Goal: Information Seeking & Learning: Learn about a topic

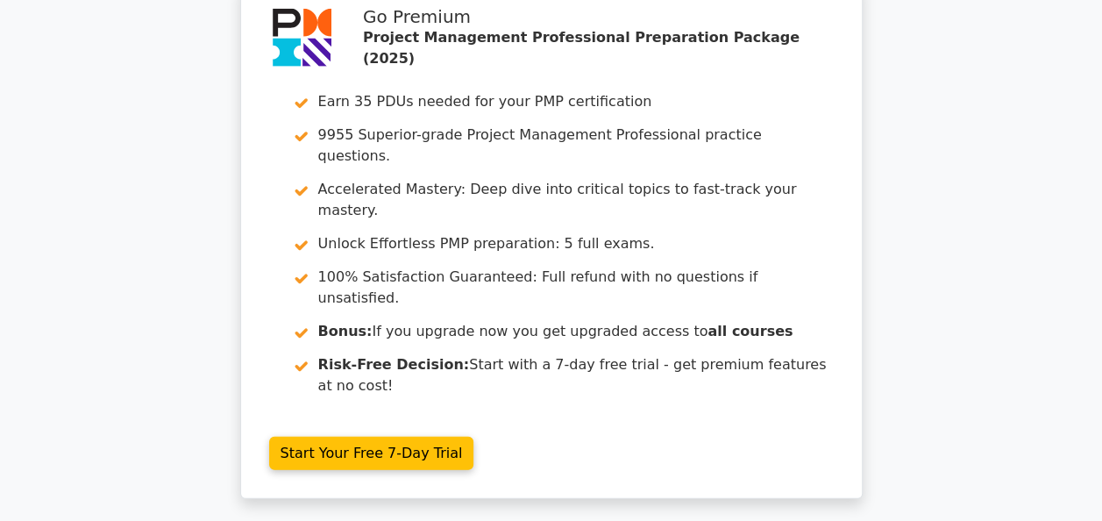
scroll to position [2367, 0]
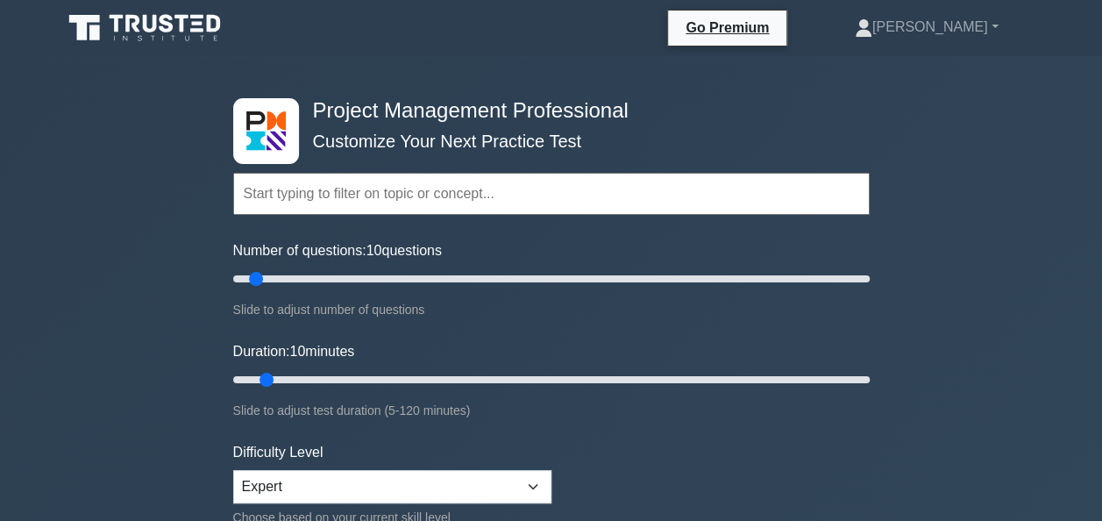
scroll to position [175, 0]
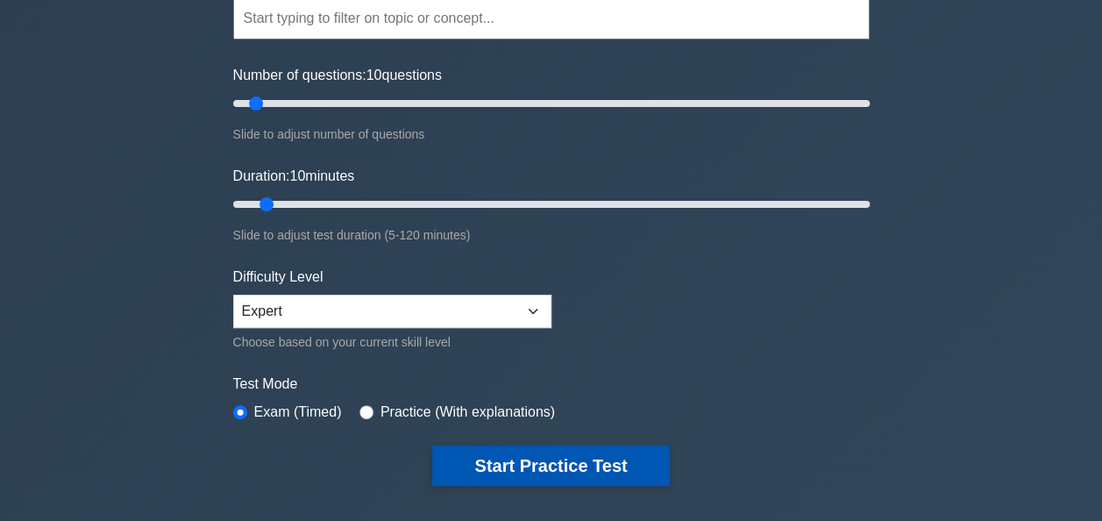
click at [438, 458] on button "Start Practice Test" at bounding box center [550, 465] width 237 height 40
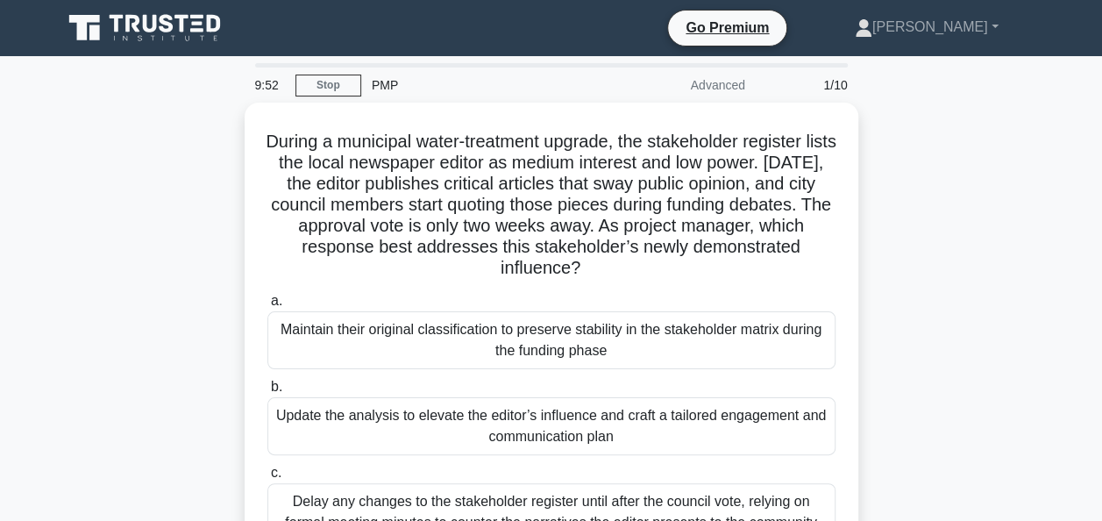
click at [7, 373] on main "9:52 Stop PMP Advanced 1/10 During a municipal water-treatment upgrade, the sta…" at bounding box center [551, 501] width 1102 height 891
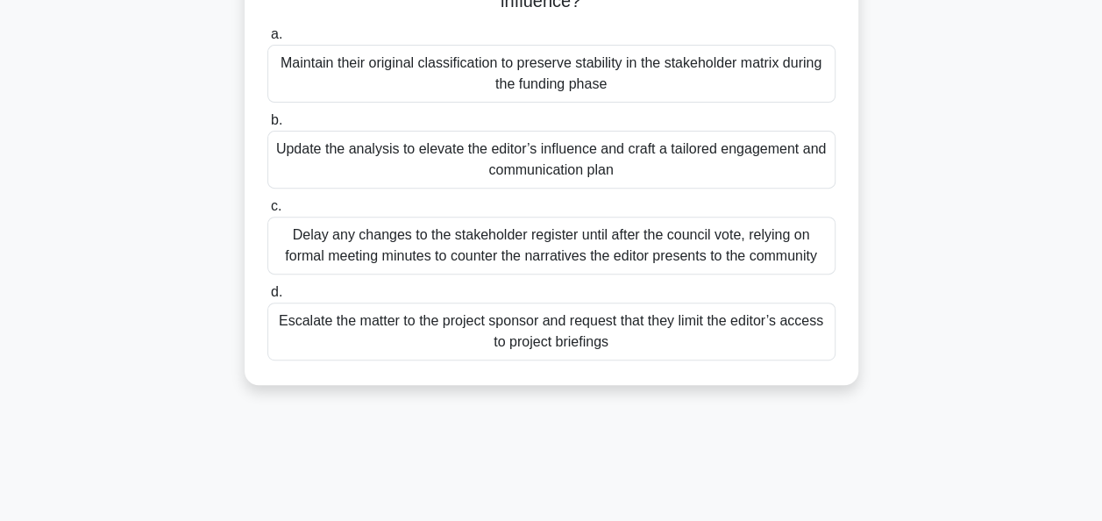
scroll to position [263, 0]
click at [278, 168] on div "Update the analysis to elevate the editor’s influence and craft a tailored enga…" at bounding box center [551, 159] width 568 height 58
click at [267, 125] on input "b. Update the analysis to elevate the editor’s influence and craft a tailored e…" at bounding box center [267, 119] width 0 height 11
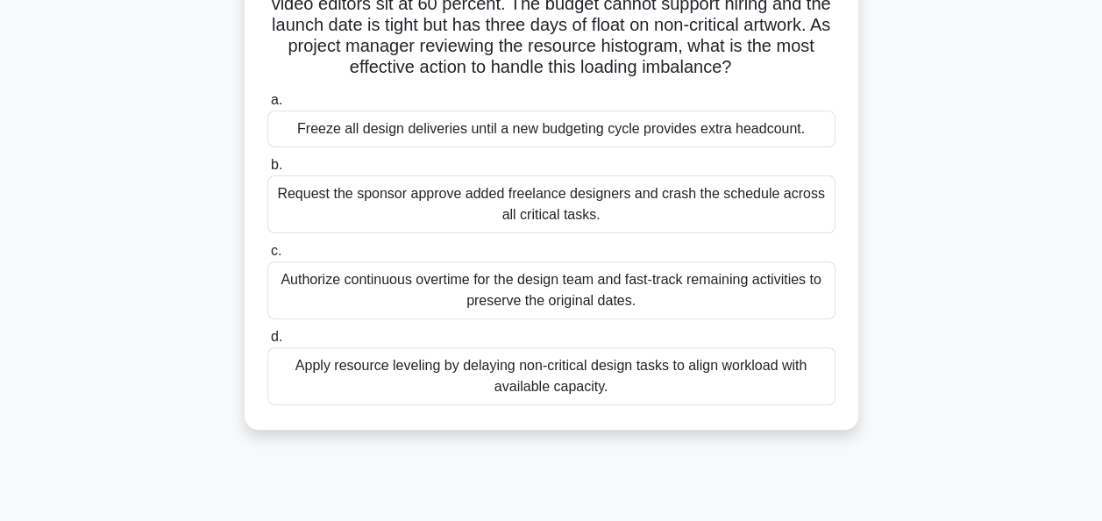
scroll to position [88, 0]
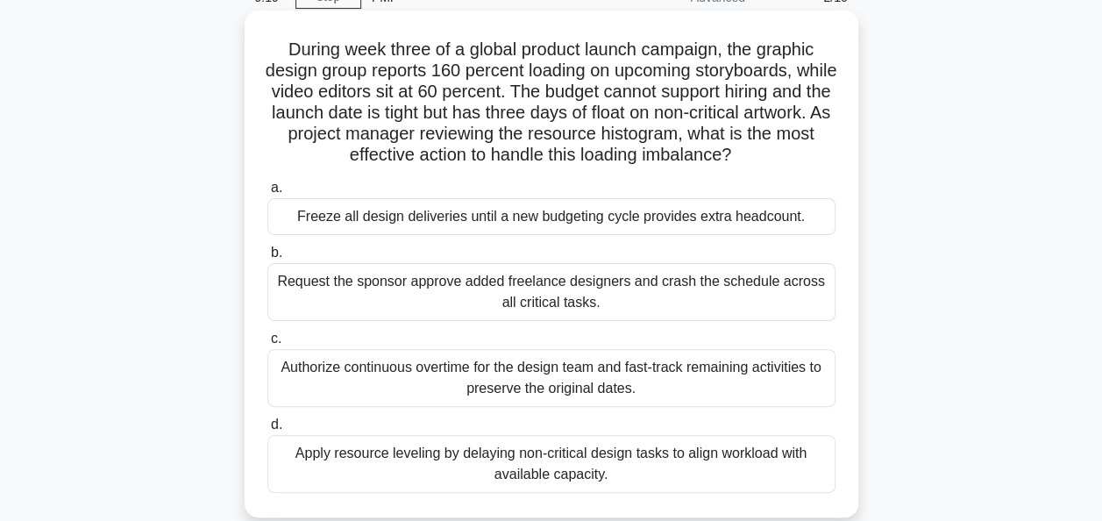
click at [401, 453] on div "Apply resource leveling by delaying non-critical design tasks to align workload…" at bounding box center [551, 464] width 568 height 58
click at [267, 430] on input "d. Apply resource leveling by delaying non-critical design tasks to align workl…" at bounding box center [267, 424] width 0 height 11
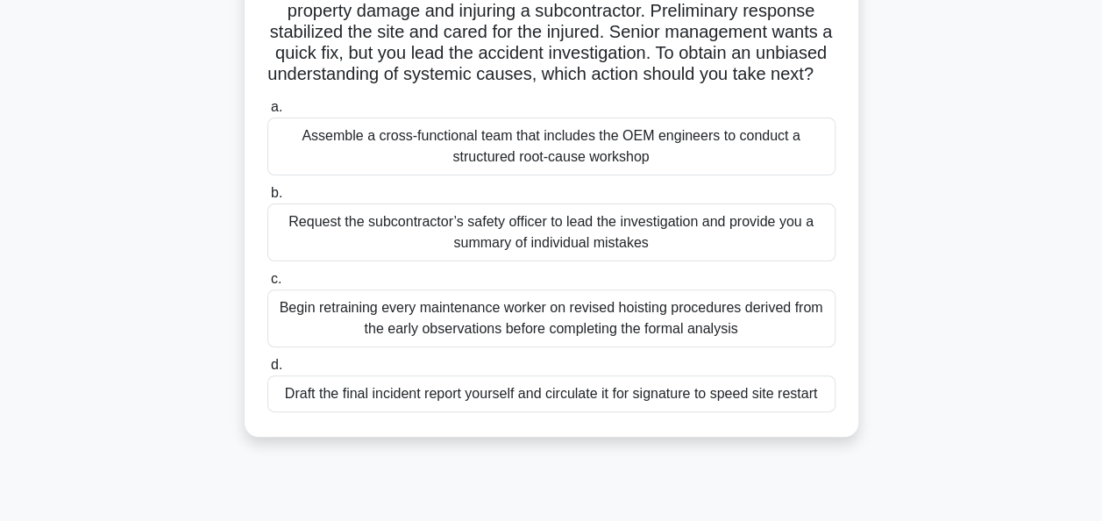
scroll to position [175, 0]
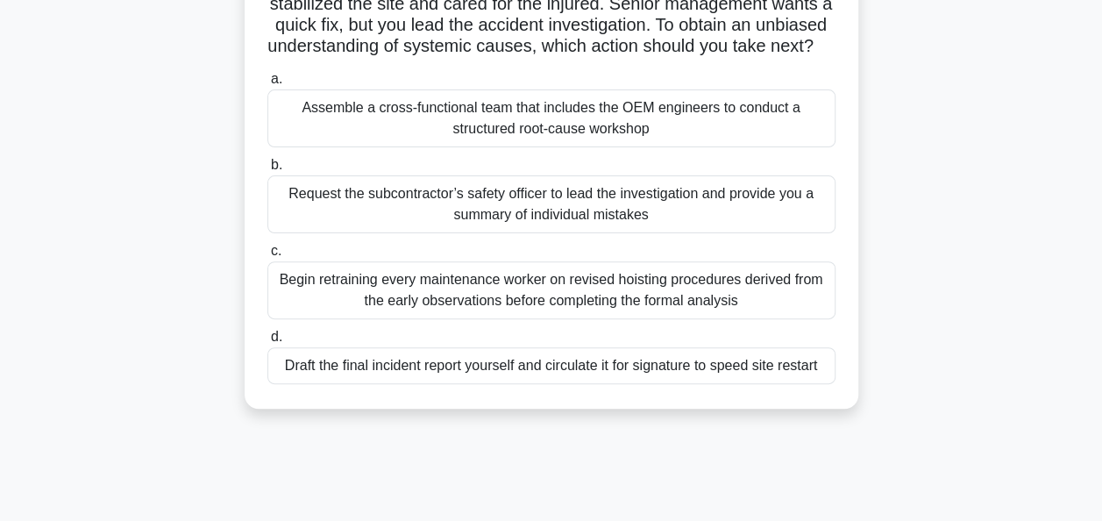
click at [345, 131] on div "Assemble a cross-functional team that includes the OEM engineers to conduct a s…" at bounding box center [551, 118] width 568 height 58
click at [267, 85] on input "a. Assemble a cross-functional team that includes the OEM engineers to conduct …" at bounding box center [267, 79] width 0 height 11
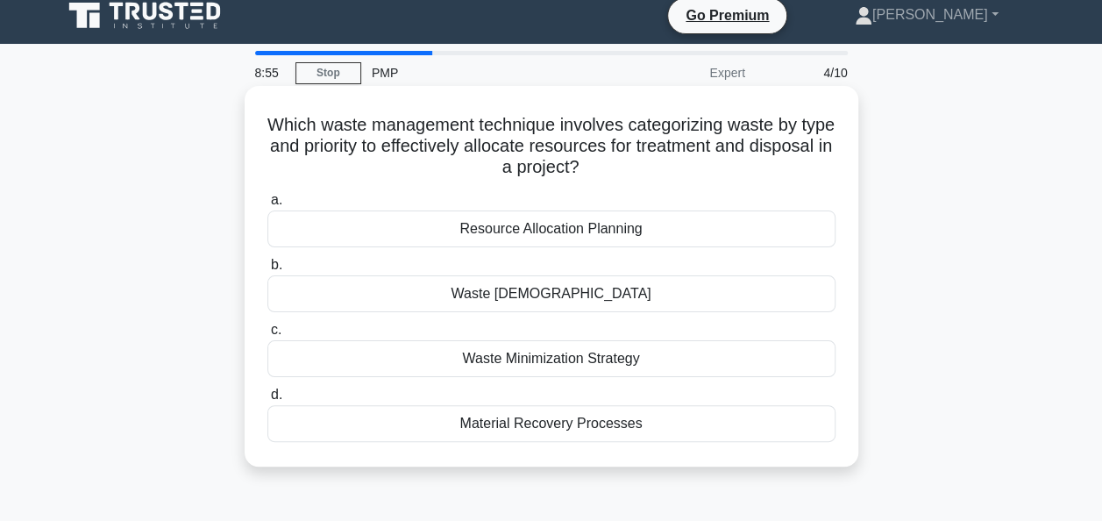
scroll to position [0, 0]
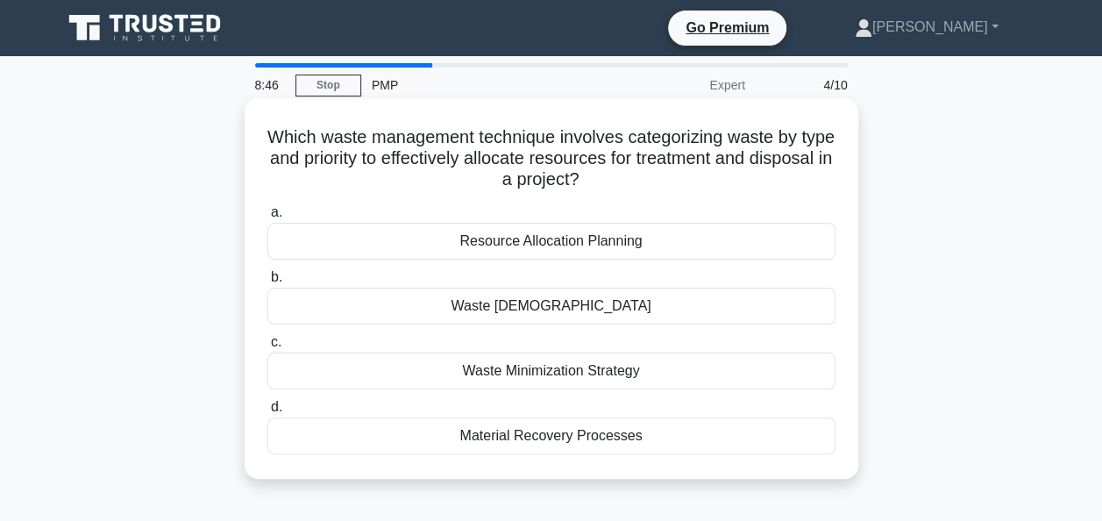
click at [610, 308] on div "Waste [DEMOGRAPHIC_DATA]" at bounding box center [551, 306] width 568 height 37
click at [267, 283] on input "b. Waste [DEMOGRAPHIC_DATA]" at bounding box center [267, 277] width 0 height 11
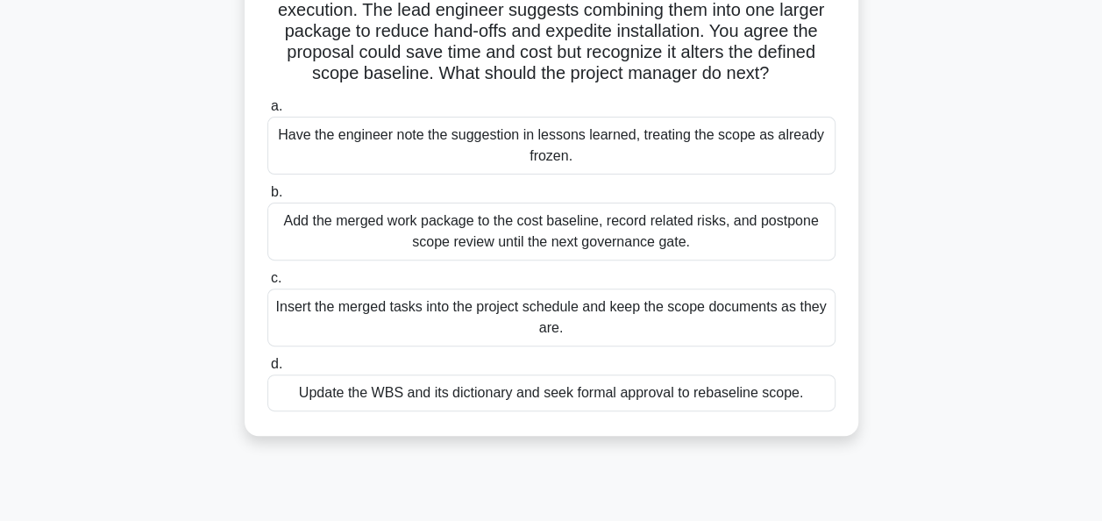
scroll to position [263, 0]
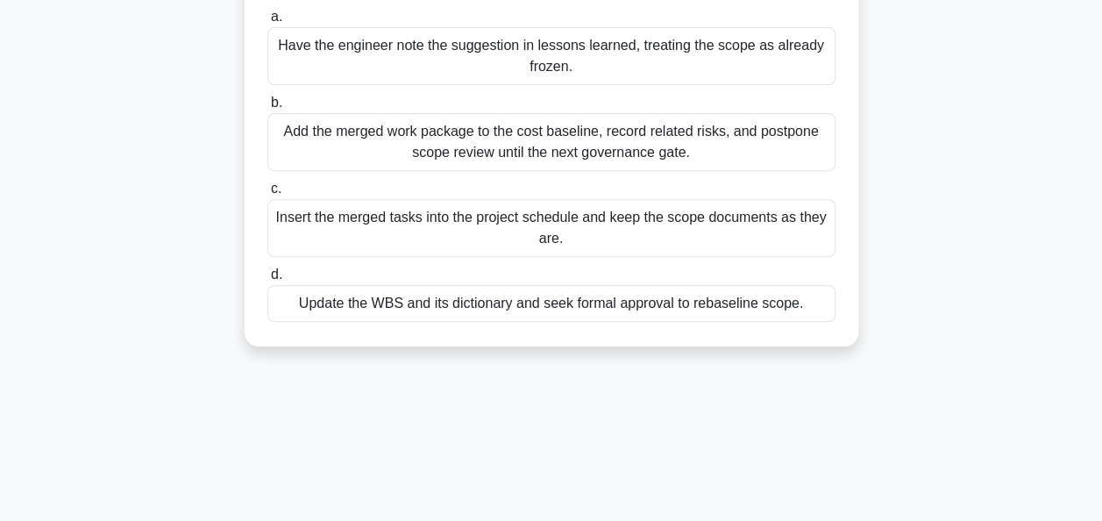
drag, startPoint x: 799, startPoint y: 376, endPoint x: 799, endPoint y: 364, distance: 12.3
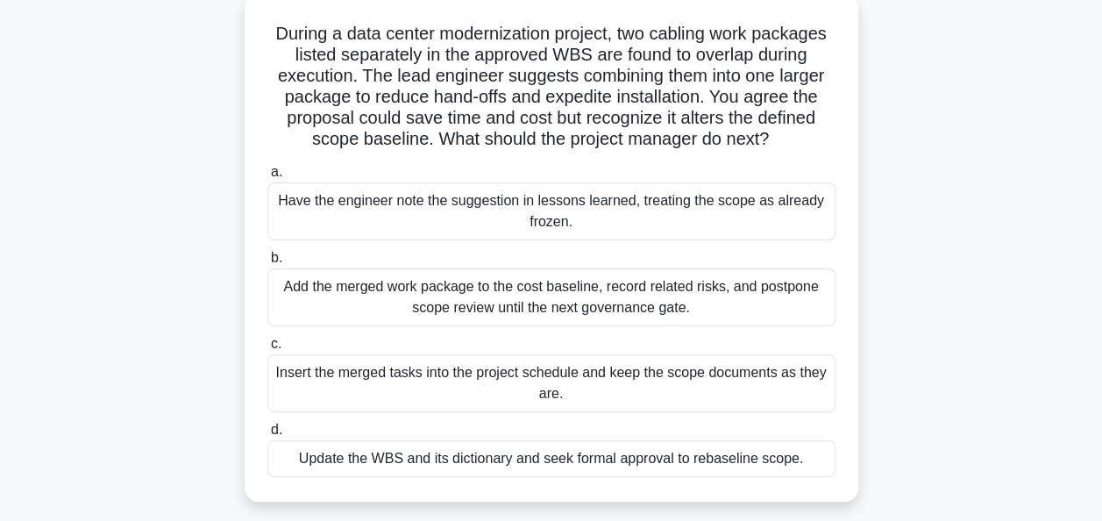
scroll to position [192, 0]
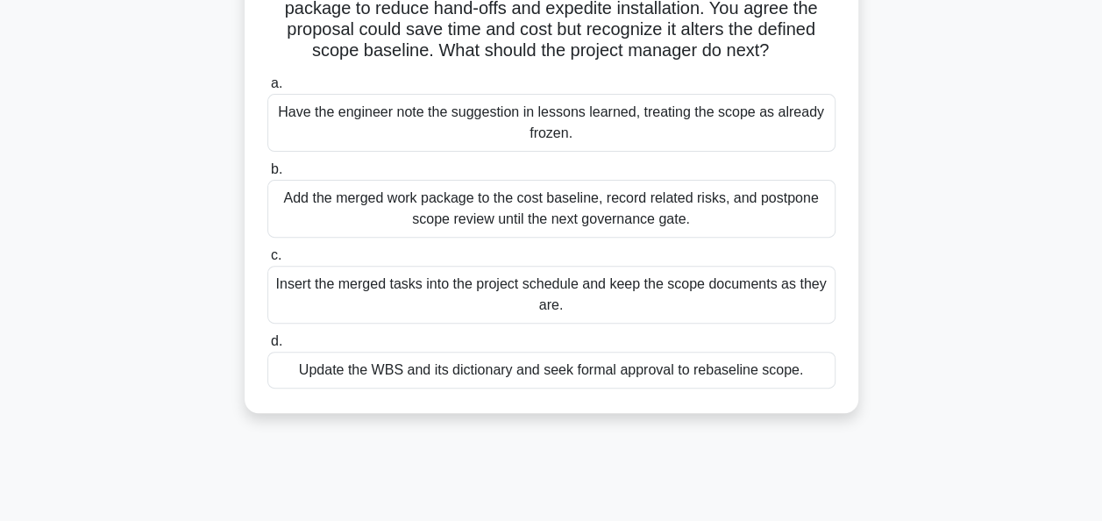
click at [431, 367] on div "Update the WBS and its dictionary and seek formal approval to rebaseline scope." at bounding box center [551, 370] width 568 height 37
click at [267, 347] on input "d. Update the WBS and its dictionary and seek formal approval to rebaseline sco…" at bounding box center [267, 341] width 0 height 11
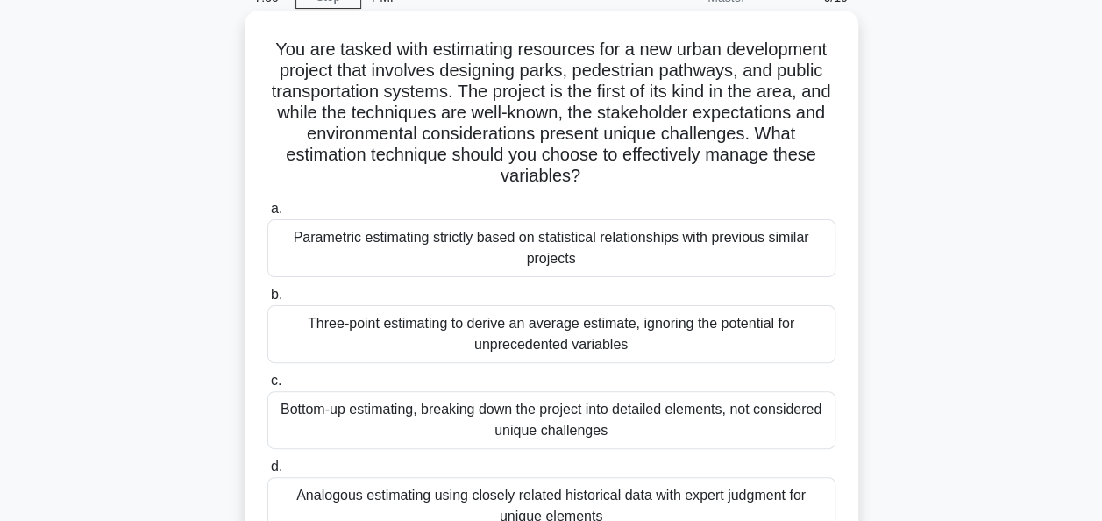
scroll to position [175, 0]
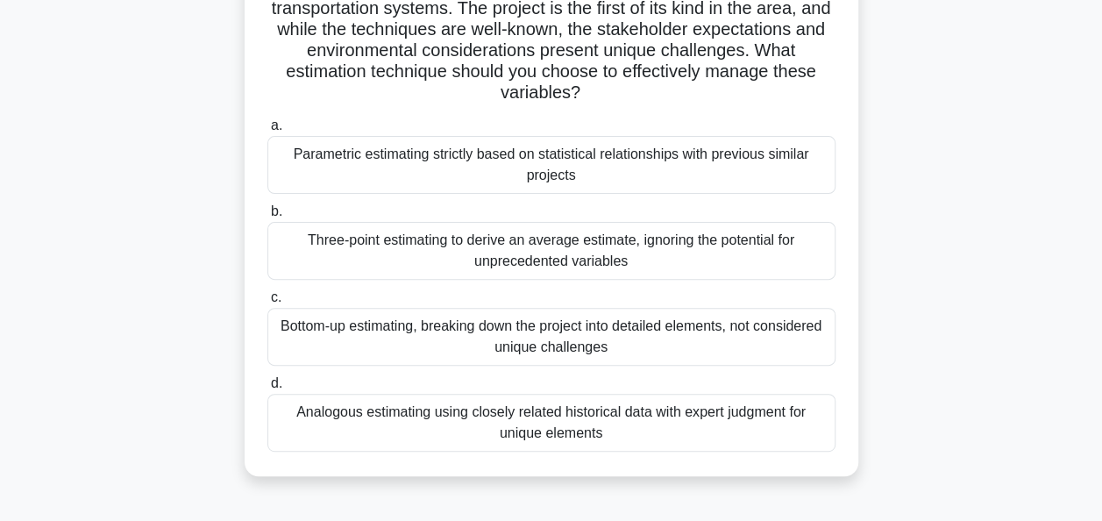
click at [395, 434] on div "Analogous estimating using closely related historical data with expert judgment…" at bounding box center [551, 423] width 568 height 58
click at [267, 389] on input "d. Analogous estimating using closely related historical data with expert judgm…" at bounding box center [267, 383] width 0 height 11
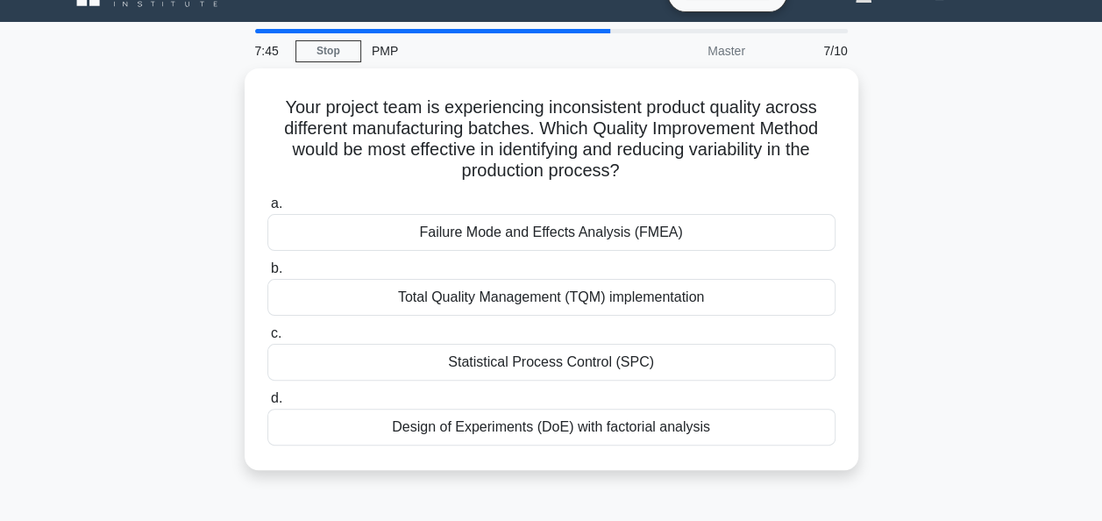
scroll to position [0, 0]
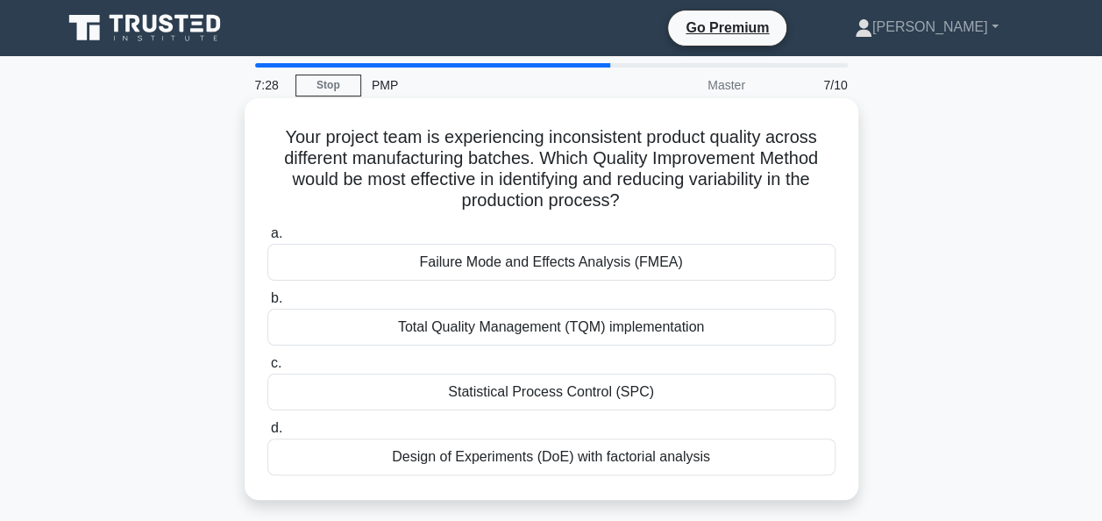
click at [527, 267] on div "Failure Mode and Effects Analysis (FMEA)" at bounding box center [551, 262] width 568 height 37
click at [267, 239] on input "a. Failure Mode and Effects Analysis (FMEA)" at bounding box center [267, 233] width 0 height 11
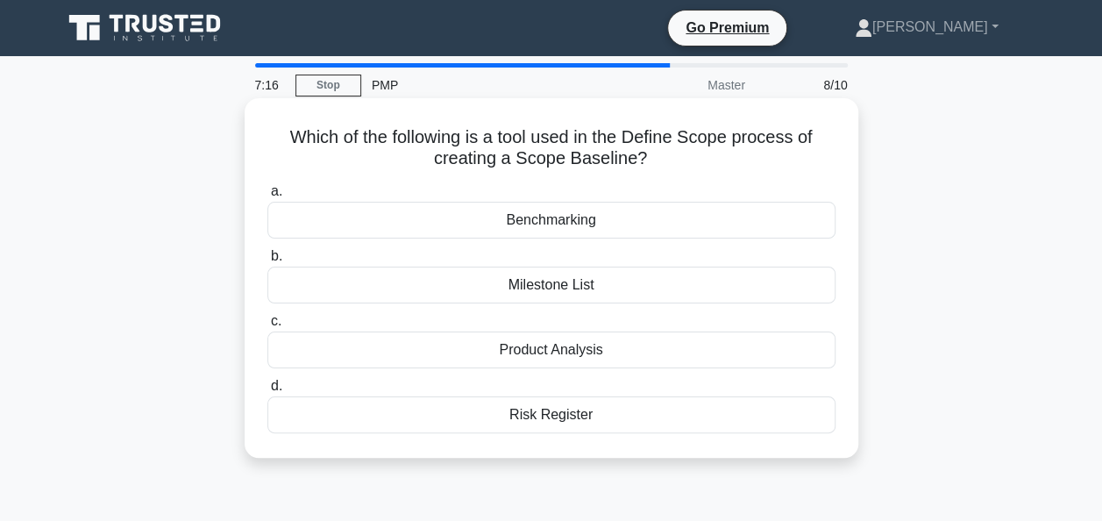
click at [409, 418] on div "Risk Register" at bounding box center [551, 414] width 568 height 37
click at [267, 392] on input "d. Risk Register" at bounding box center [267, 385] width 0 height 11
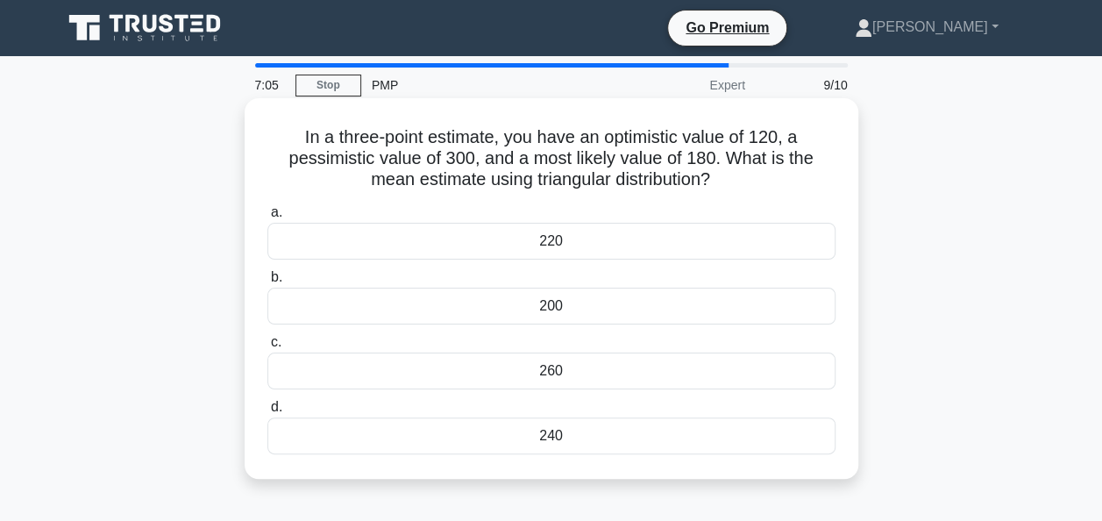
click at [430, 310] on div "200" at bounding box center [551, 306] width 568 height 37
click at [267, 283] on input "b. 200" at bounding box center [267, 277] width 0 height 11
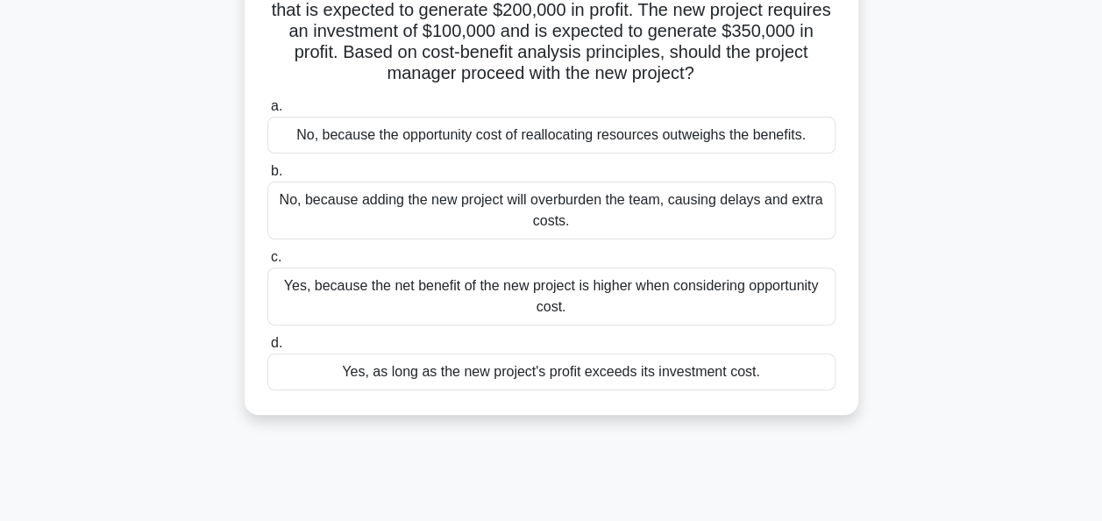
scroll to position [88, 0]
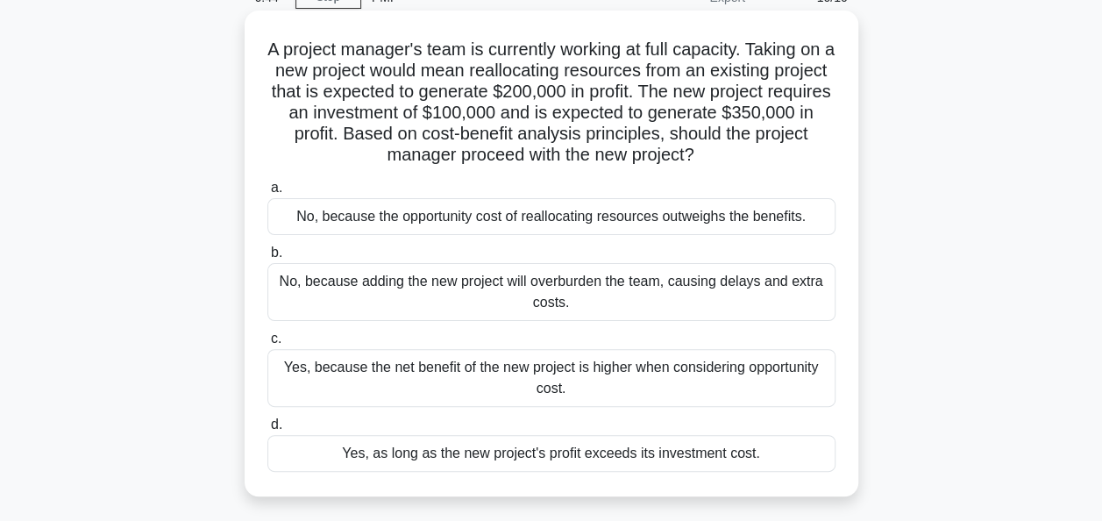
click at [548, 377] on div "Yes, because the net benefit of the new project is higher when considering oppo…" at bounding box center [551, 378] width 568 height 58
click at [267, 345] on input "c. Yes, because the net benefit of the new project is higher when considering o…" at bounding box center [267, 338] width 0 height 11
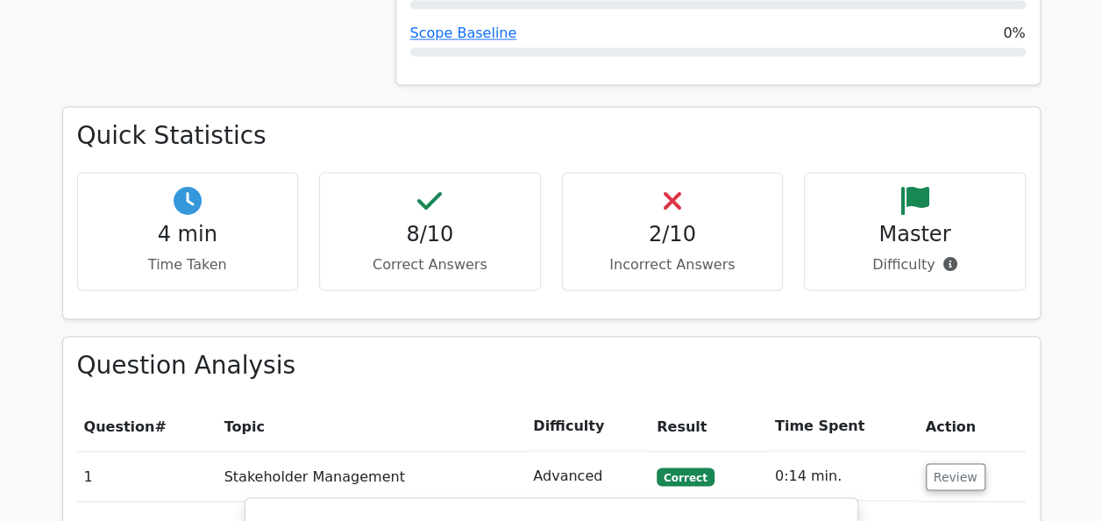
scroll to position [1403, 0]
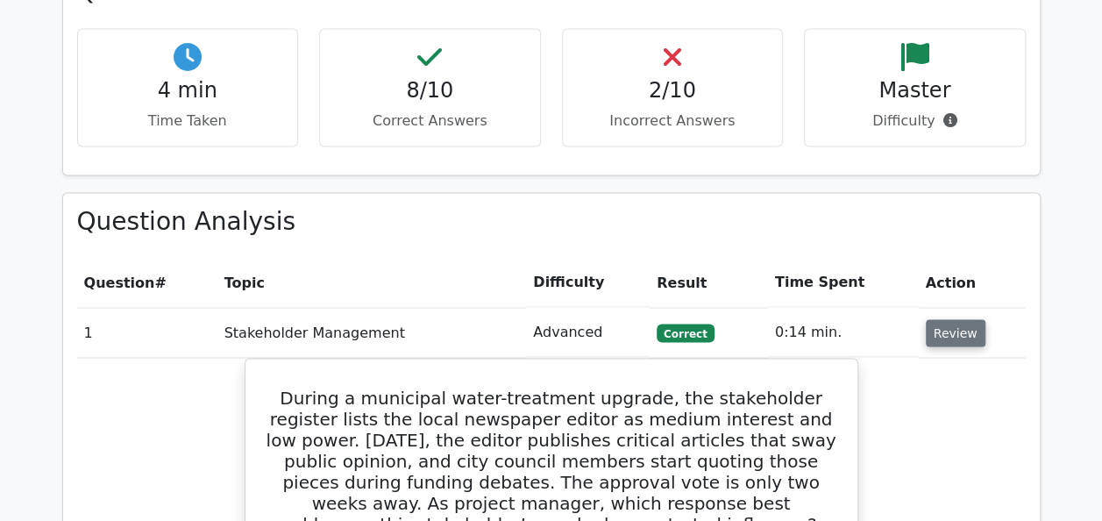
click at [951, 319] on button "Review" at bounding box center [956, 332] width 60 height 27
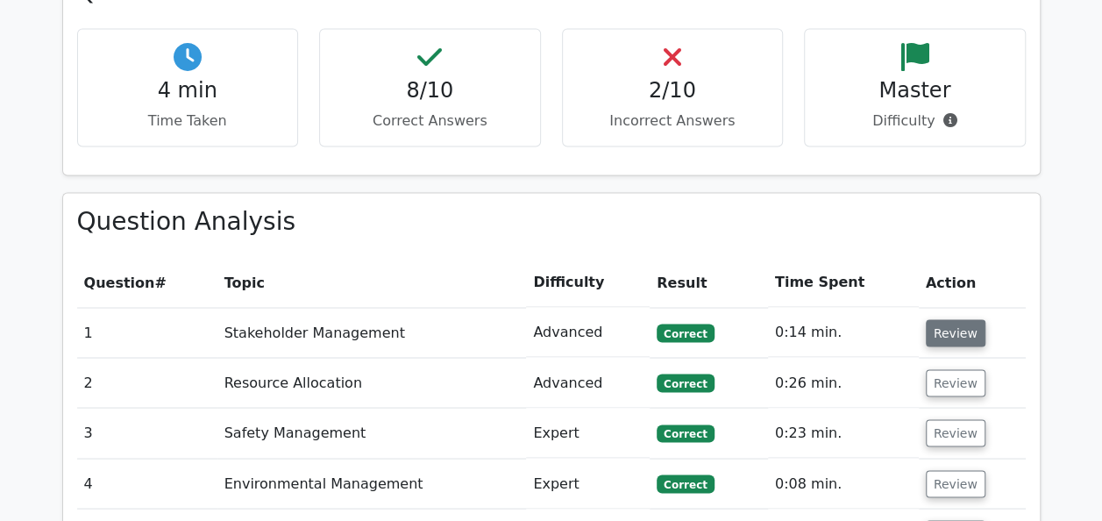
scroll to position [1666, 0]
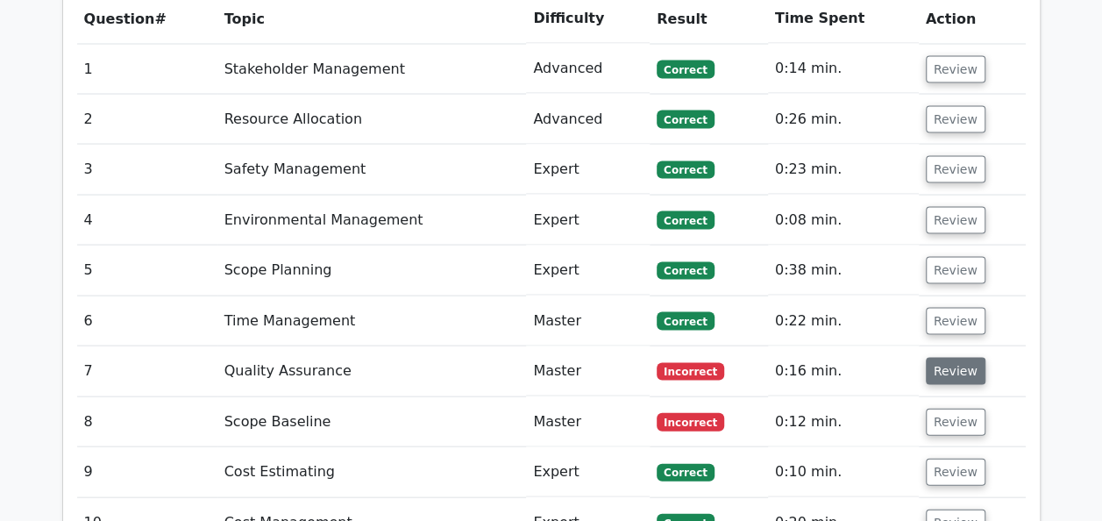
click at [957, 358] on button "Review" at bounding box center [956, 371] width 60 height 27
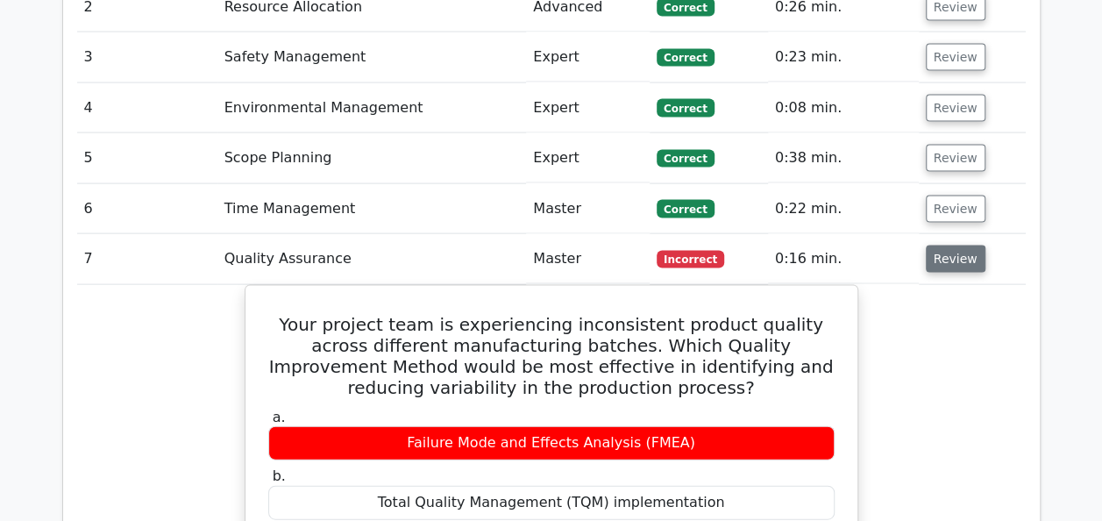
scroll to position [1841, 0]
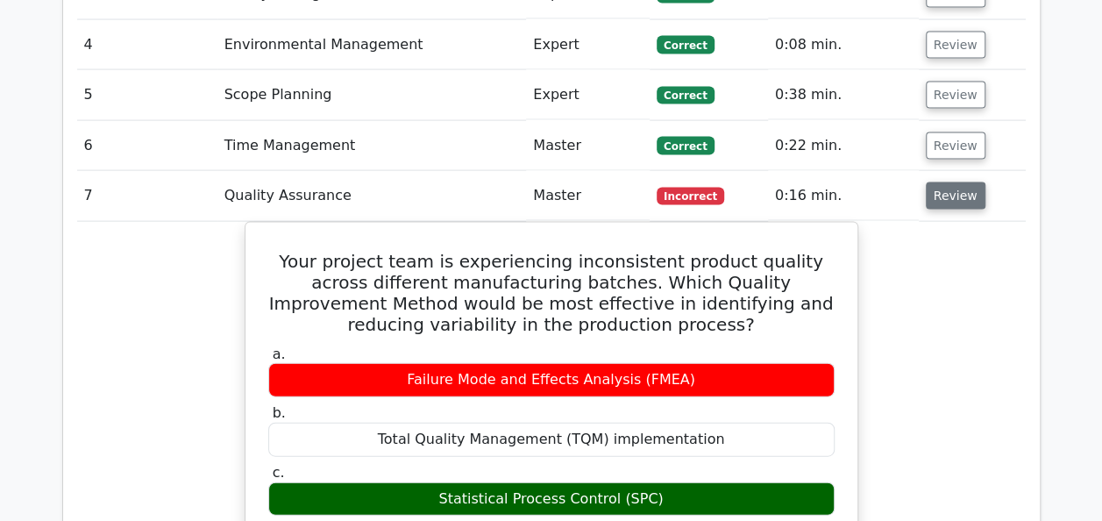
click at [954, 182] on button "Review" at bounding box center [956, 195] width 60 height 27
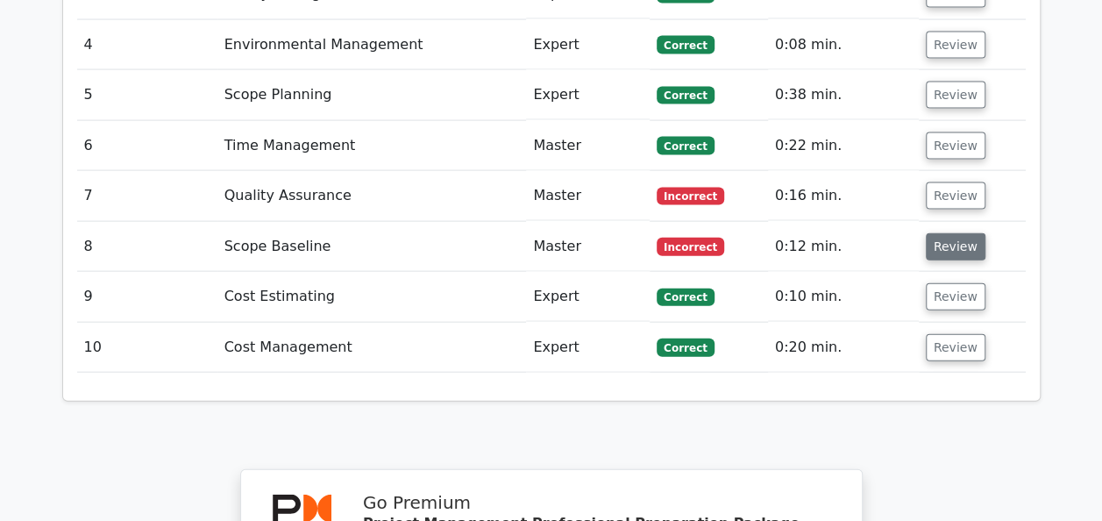
click at [951, 233] on button "Review" at bounding box center [956, 246] width 60 height 27
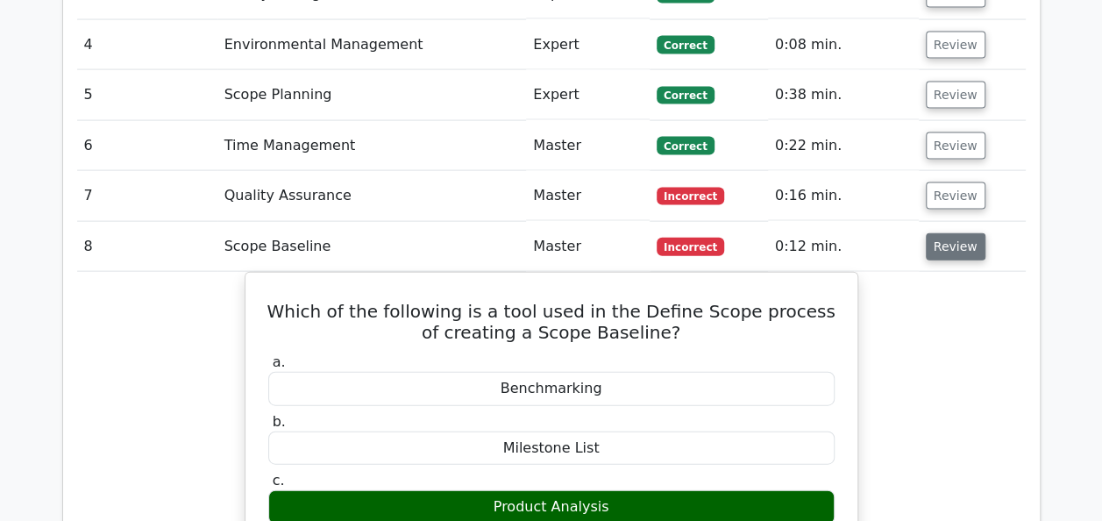
click at [947, 233] on button "Review" at bounding box center [956, 246] width 60 height 27
